Goal: Task Accomplishment & Management: Use online tool/utility

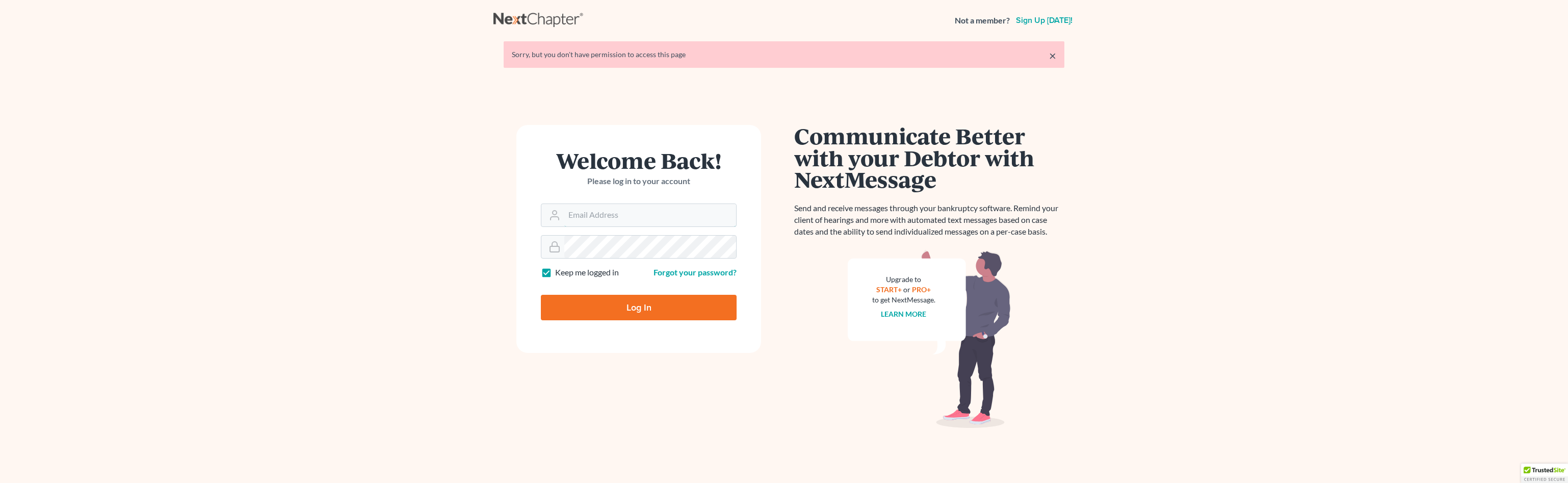
type input "[EMAIL_ADDRESS][DOMAIN_NAME]"
click at [604, 308] on input "Log In" at bounding box center [639, 307] width 196 height 25
type input "Thinking..."
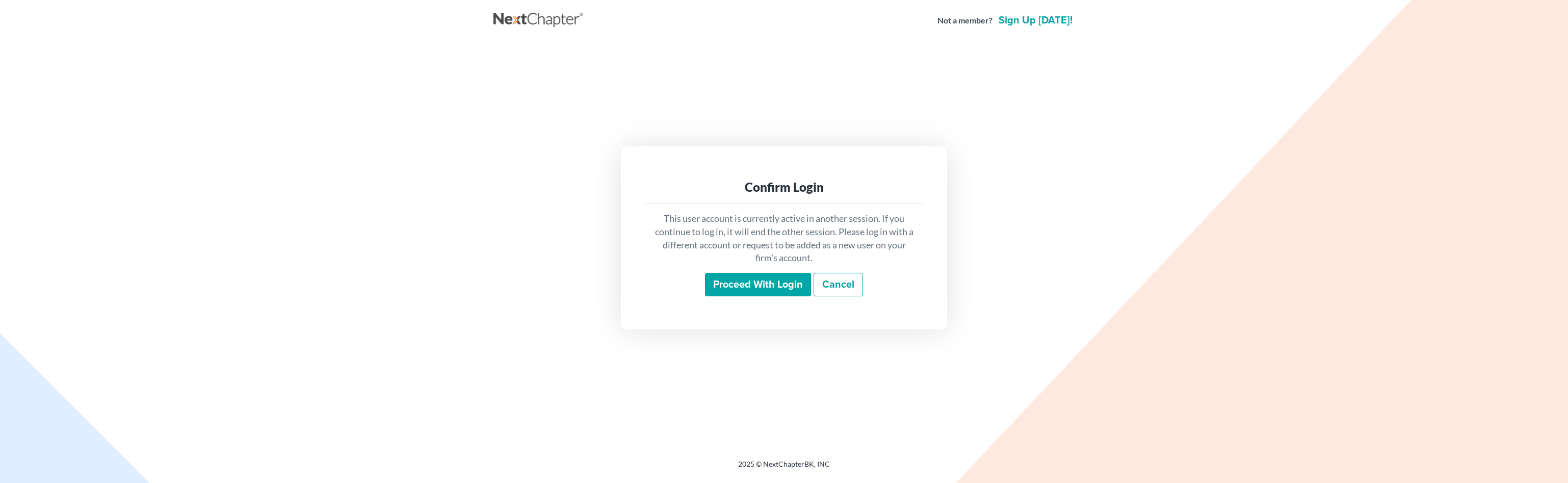
click at [738, 292] on input "Proceed with login" at bounding box center [758, 284] width 106 height 24
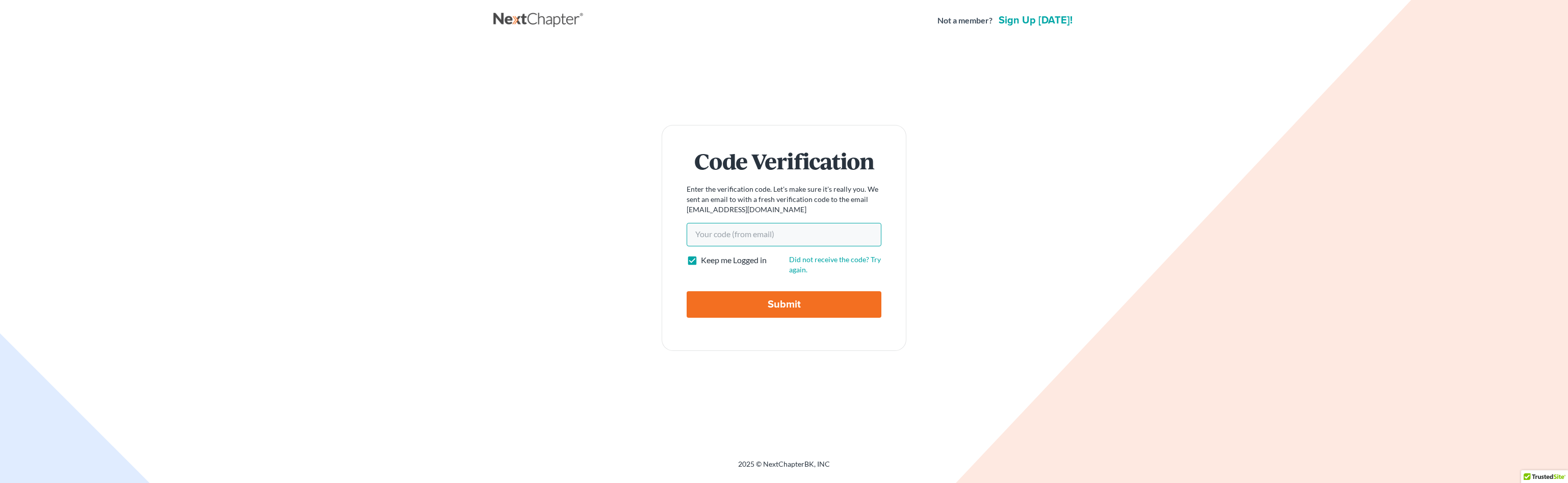
click at [710, 238] on input "Your code(from email)" at bounding box center [784, 235] width 195 height 24
type input "e44243"
click at [772, 312] on input "Submit" at bounding box center [784, 304] width 195 height 27
type input "Thinking..."
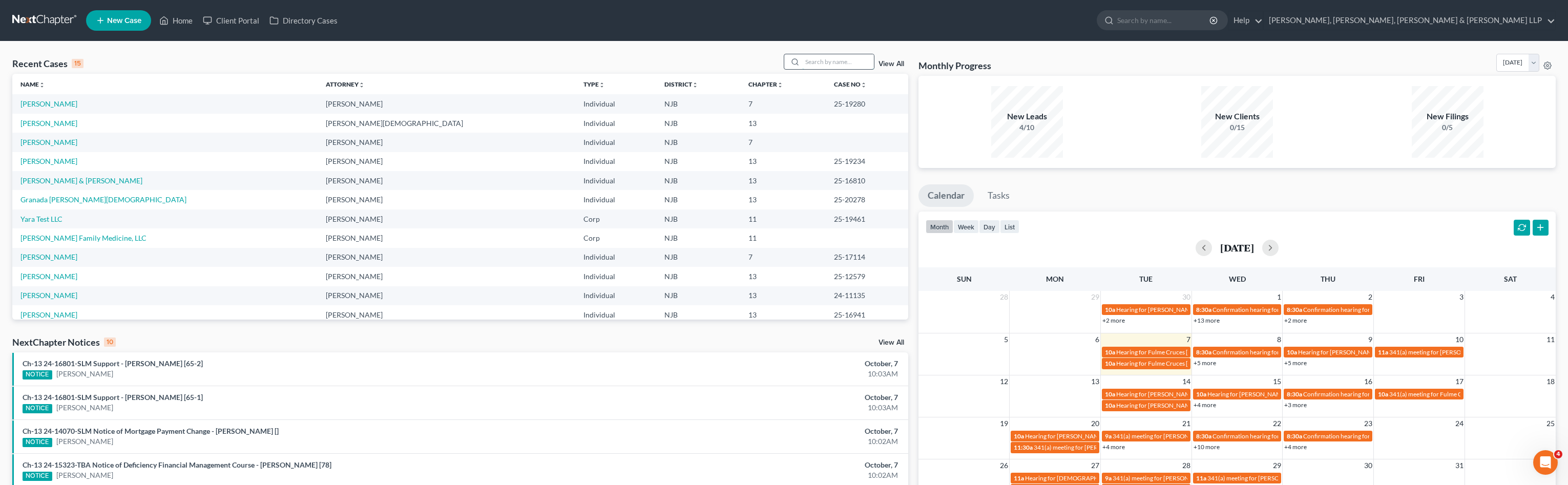
click at [823, 61] on input "search" at bounding box center [837, 61] width 72 height 15
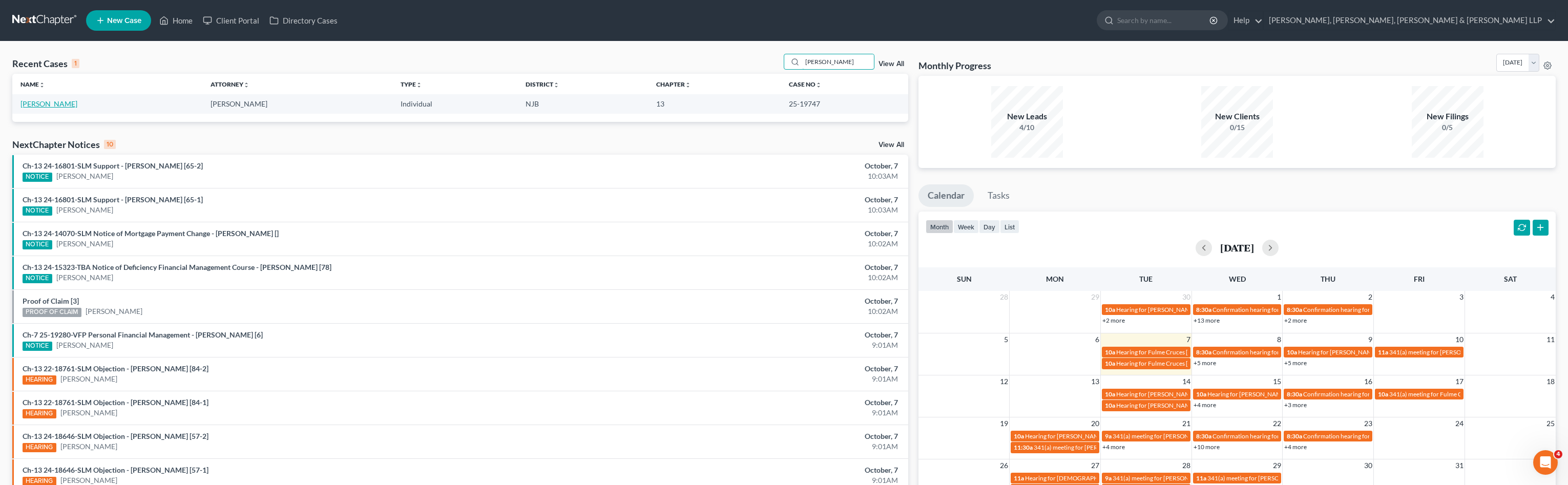
type input "[PERSON_NAME]"
click at [45, 105] on link "[PERSON_NAME]" at bounding box center [48, 103] width 57 height 9
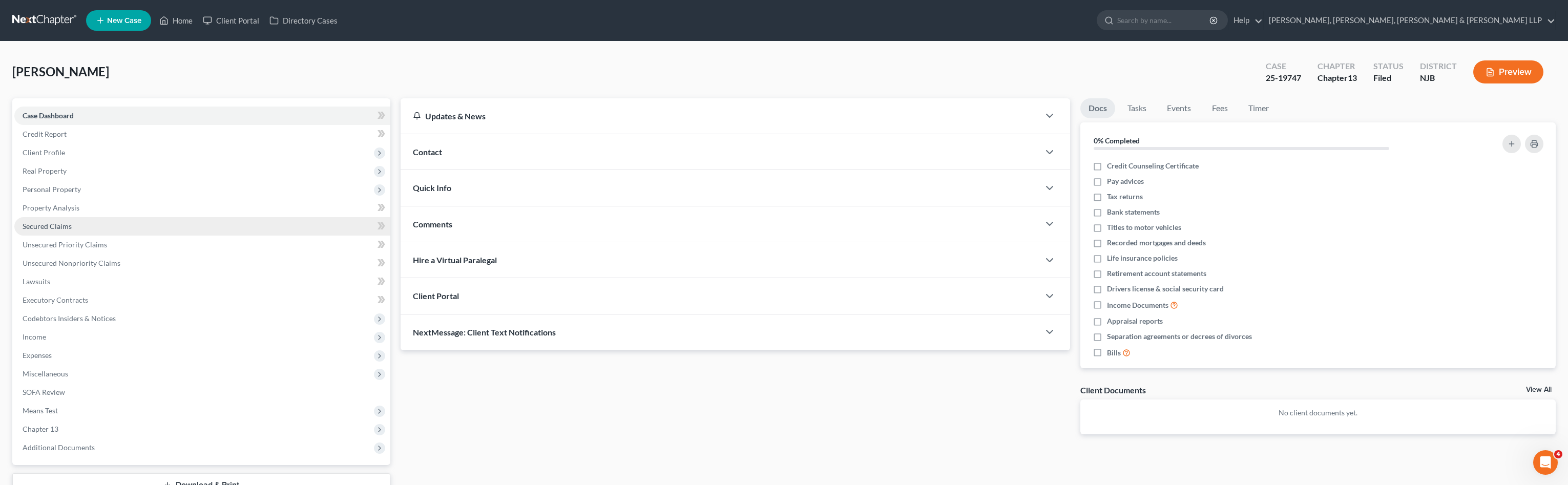
click at [63, 229] on span "Secured Claims" at bounding box center [47, 226] width 49 height 9
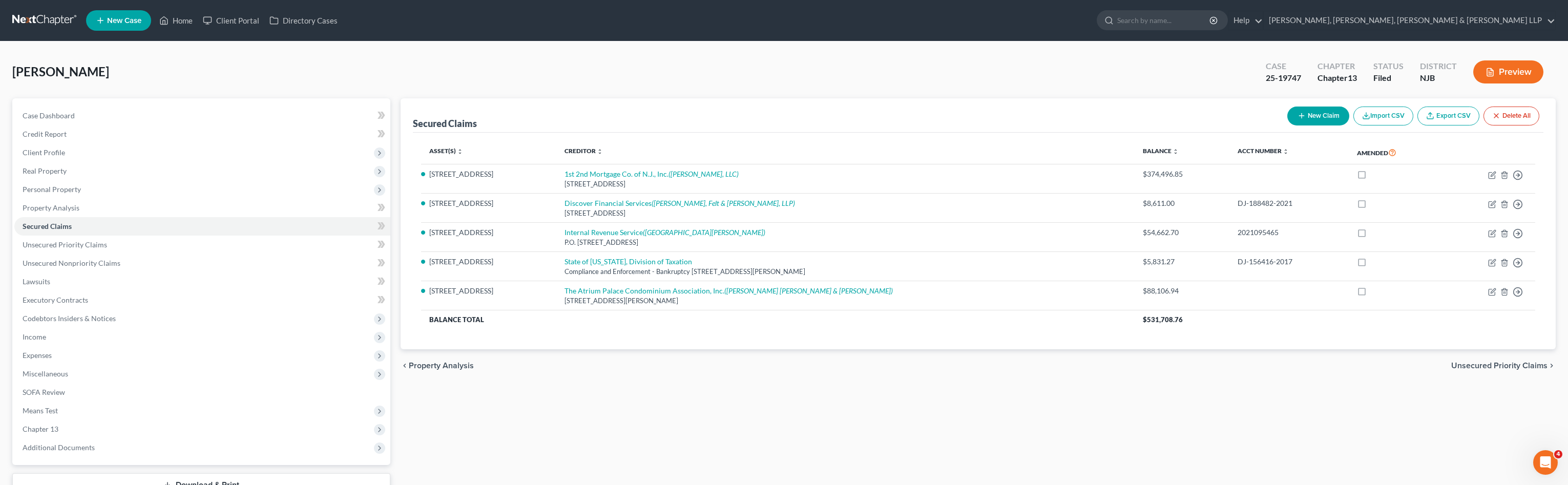
click at [472, 479] on div "Secured Claims New Claim Import CSV Export CSV Delete All Asset(s) expand_more …" at bounding box center [978, 298] width 1165 height 399
